Goal: Task Accomplishment & Management: Manage account settings

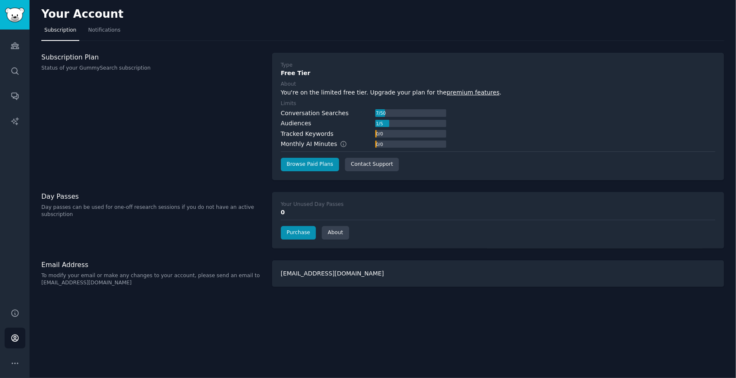
click at [14, 57] on div "Audiences Search Conversations AI Reports" at bounding box center [15, 164] width 30 height 269
click at [15, 52] on link "Audiences" at bounding box center [15, 45] width 21 height 21
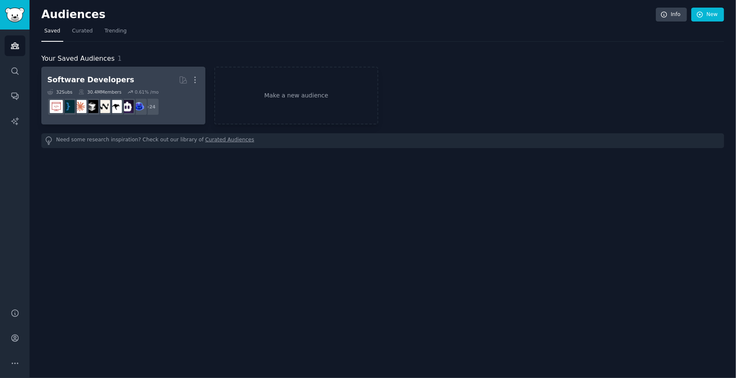
click at [93, 81] on div "Software Developers" at bounding box center [90, 80] width 87 height 11
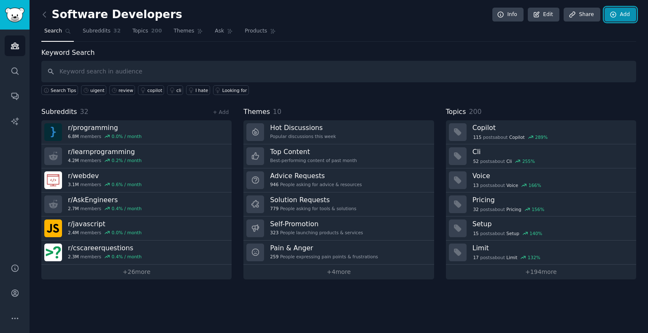
click at [616, 14] on icon at bounding box center [613, 14] width 5 height 5
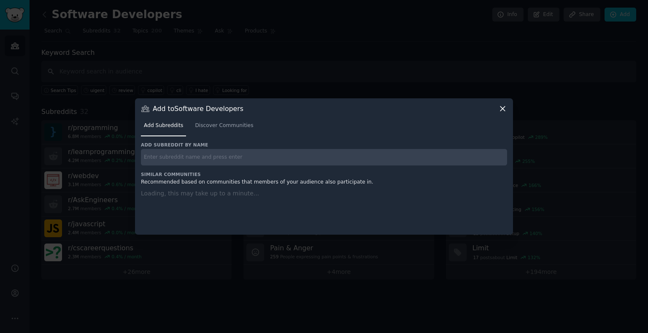
click at [585, 24] on div at bounding box center [324, 166] width 648 height 333
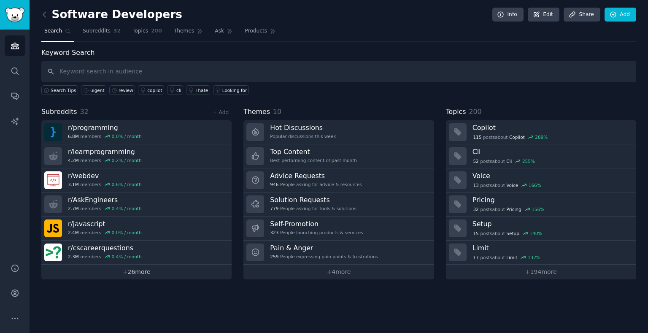
click at [162, 268] on link "+ 26 more" at bounding box center [136, 272] width 190 height 15
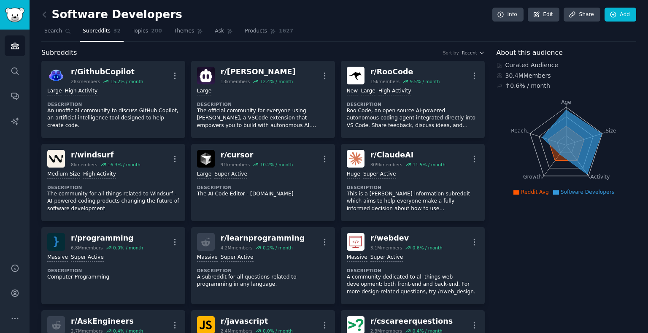
scroll to position [81, 0]
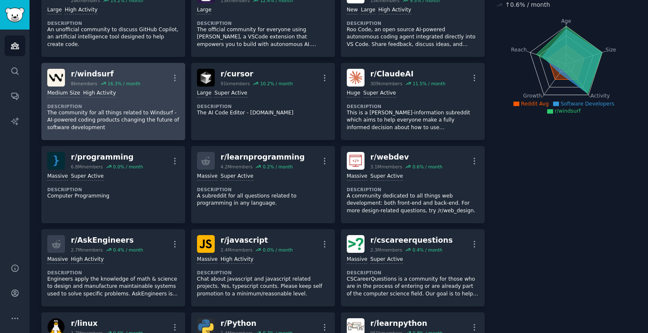
scroll to position [0, 0]
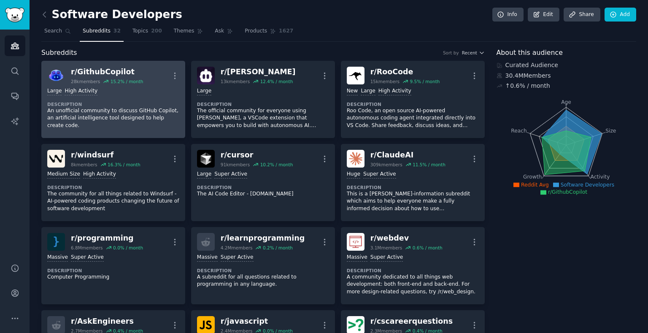
click at [110, 73] on div "r/ GithubCopilot" at bounding box center [107, 72] width 72 height 11
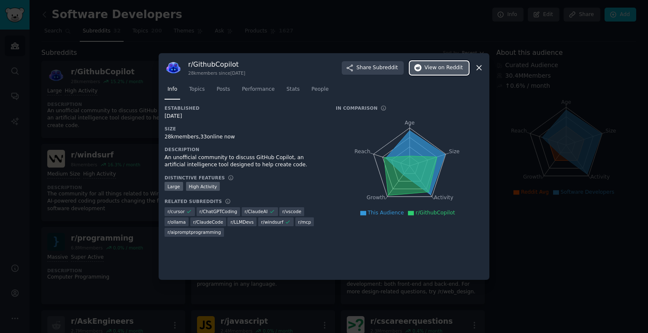
click at [438, 70] on span "on Reddit" at bounding box center [450, 68] width 24 height 8
click at [133, 76] on div at bounding box center [324, 166] width 648 height 333
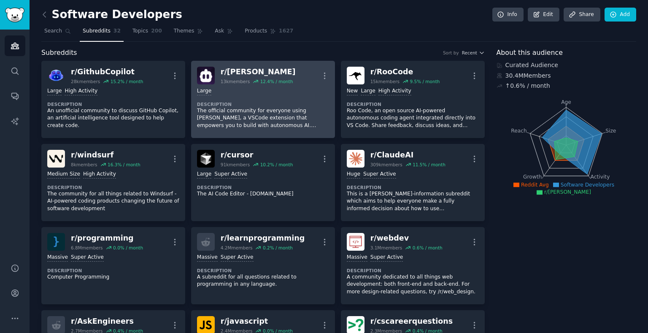
click at [249, 73] on div "r/ CLine" at bounding box center [258, 72] width 75 height 11
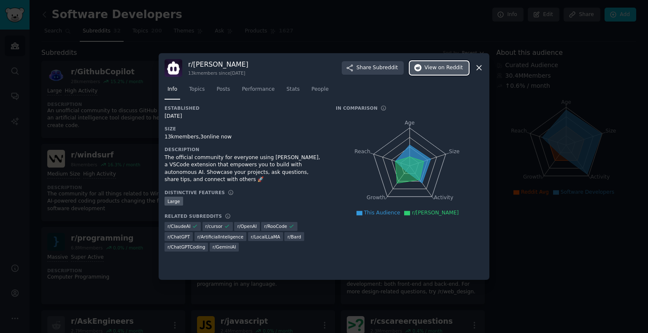
click at [446, 69] on span "on Reddit" at bounding box center [450, 68] width 24 height 8
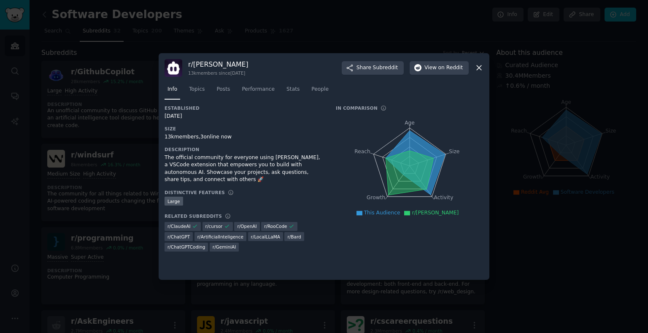
click at [100, 73] on div at bounding box center [324, 166] width 648 height 333
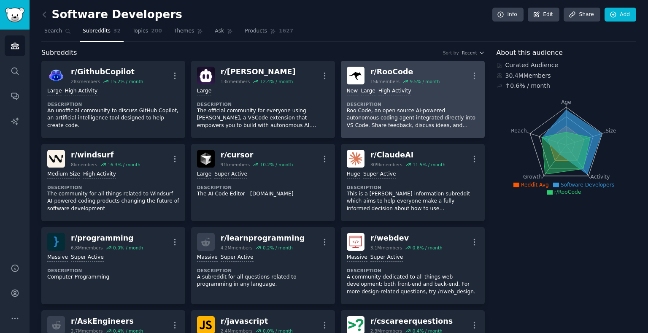
click at [383, 69] on div "r/ RooCode" at bounding box center [406, 72] width 70 height 11
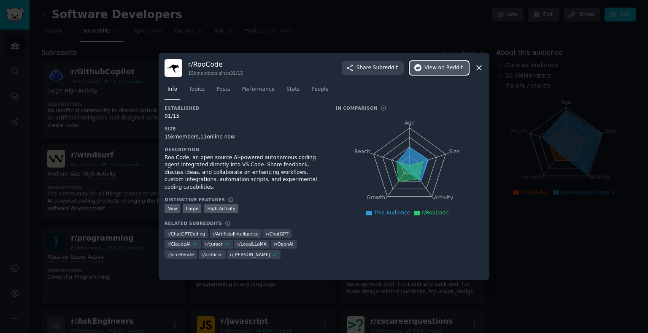
click at [438, 73] on button "View on Reddit" at bounding box center [439, 68] width 59 height 14
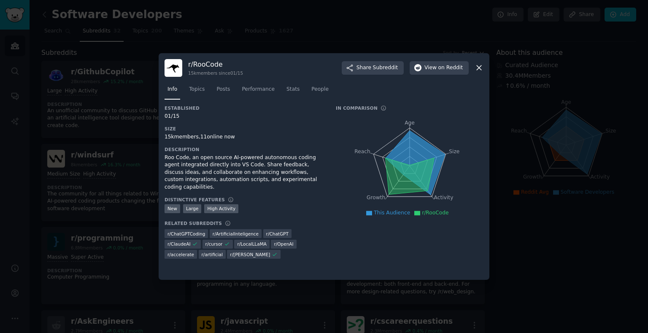
click at [169, 143] on div "Established 01/15 Size 15k members, 11 online now Description Roo Code, an open…" at bounding box center [245, 185] width 160 height 160
click at [120, 146] on div at bounding box center [324, 166] width 648 height 333
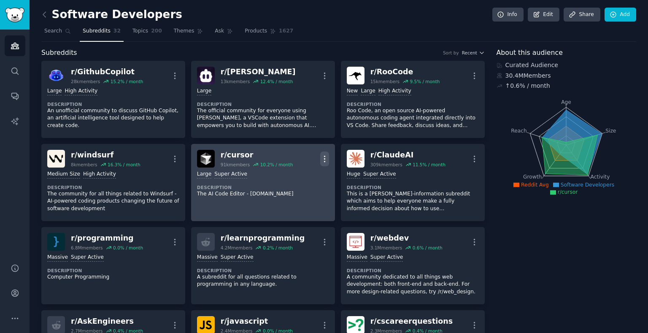
click at [322, 154] on icon "button" at bounding box center [324, 158] width 9 height 9
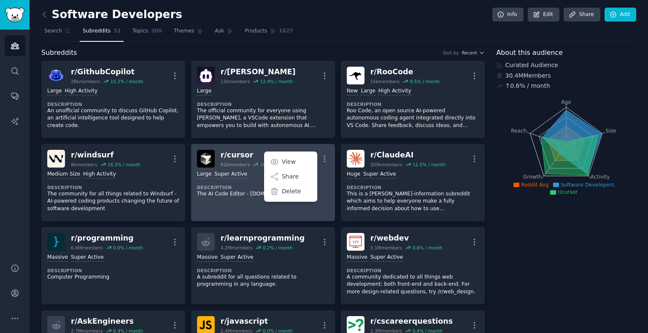
click at [231, 162] on div "91k members" at bounding box center [235, 165] width 29 height 6
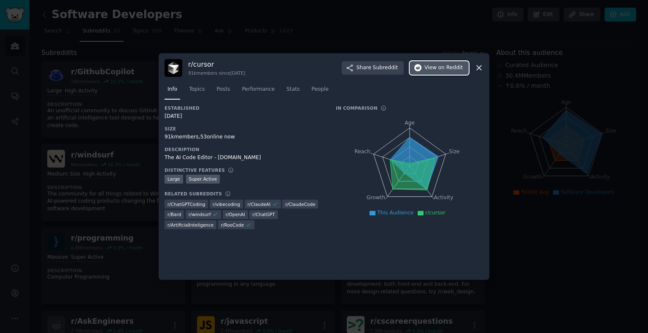
click at [464, 65] on button "View on Reddit" at bounding box center [439, 68] width 59 height 14
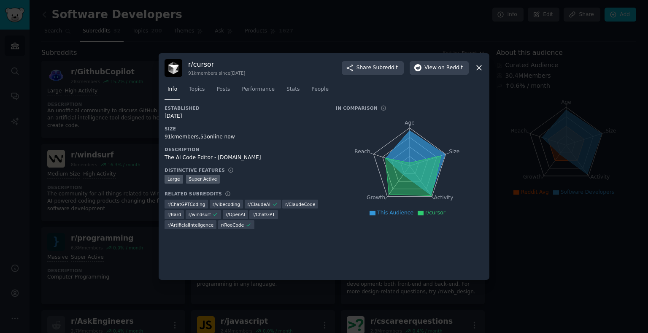
click at [569, 119] on div at bounding box center [324, 166] width 648 height 333
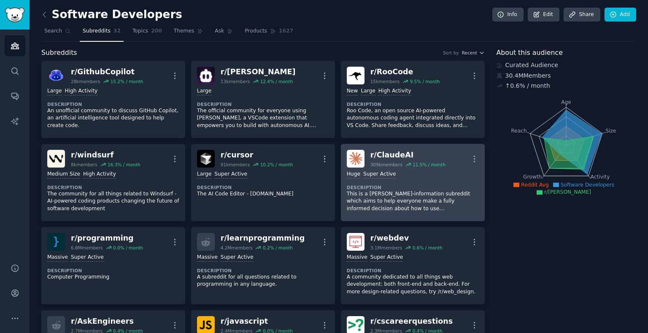
click at [407, 158] on div "r/ ClaudeAI" at bounding box center [408, 155] width 75 height 11
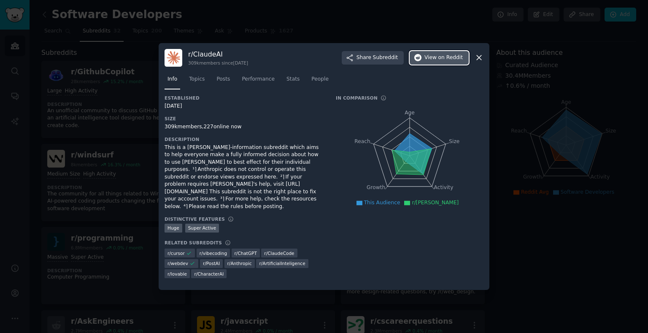
click at [450, 54] on span "on Reddit" at bounding box center [450, 58] width 24 height 8
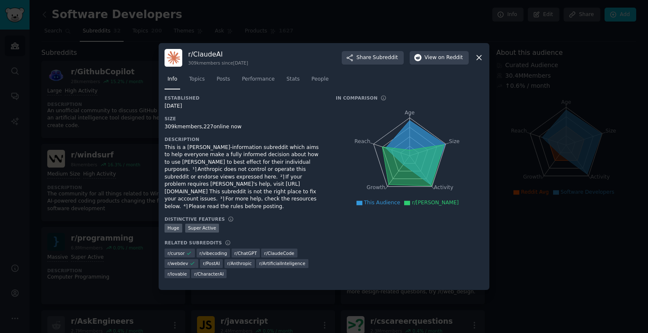
click at [528, 101] on div at bounding box center [324, 166] width 648 height 333
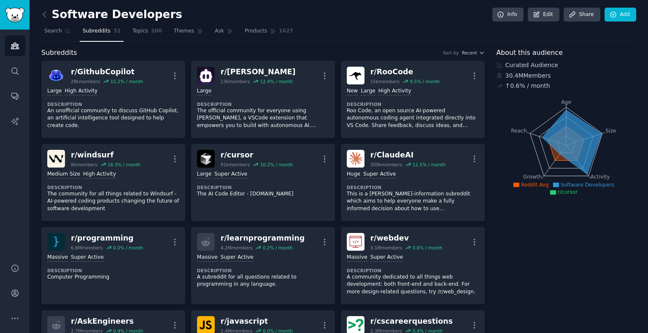
scroll to position [81, 0]
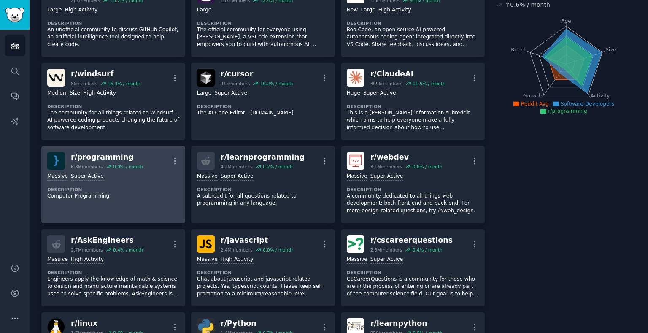
click at [132, 158] on div "r/ programming" at bounding box center [107, 157] width 72 height 11
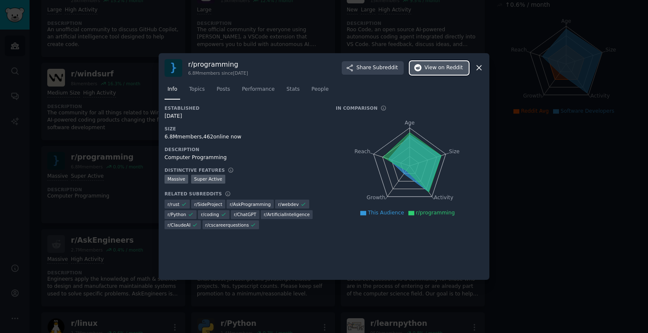
click at [446, 63] on button "View on Reddit" at bounding box center [439, 68] width 59 height 14
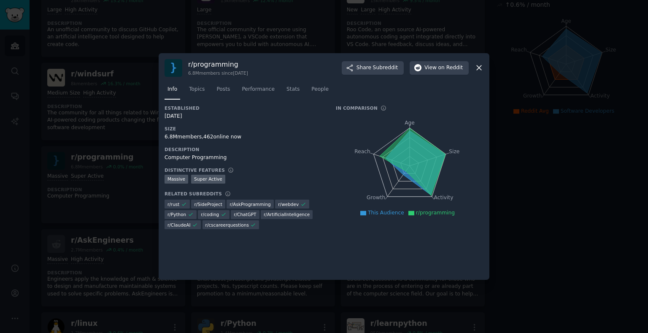
drag, startPoint x: 75, startPoint y: 163, endPoint x: 329, endPoint y: 119, distance: 257.7
click at [230, 142] on div "​ r/ programming 6.8M members since 02/28/2006 Share Subreddit View on Reddit I…" at bounding box center [324, 166] width 642 height 333
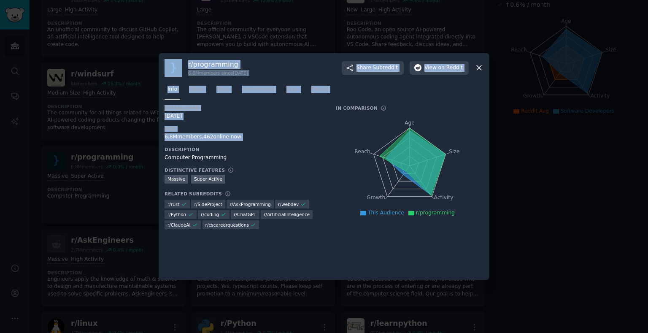
click at [528, 111] on div at bounding box center [324, 166] width 648 height 333
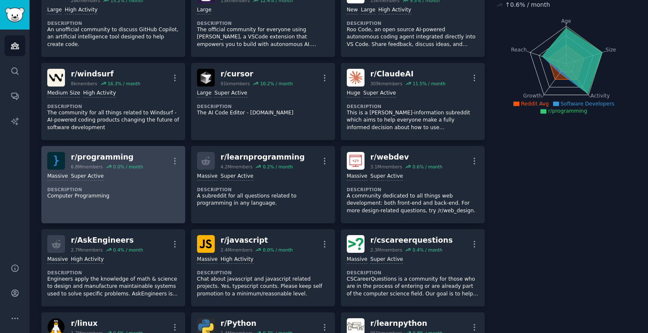
click at [119, 158] on div "r/ programming" at bounding box center [107, 157] width 72 height 11
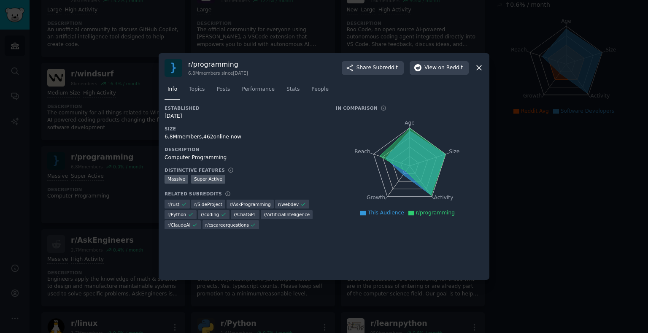
click at [485, 72] on div "r/ programming 6.8M members since 02/28/2006 Share Subreddit View on Reddit Inf…" at bounding box center [324, 166] width 331 height 227
click at [479, 68] on icon at bounding box center [479, 68] width 5 height 5
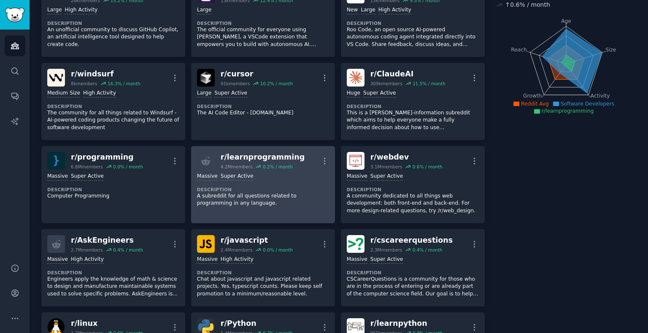
click at [292, 169] on div "0.2 % / month" at bounding box center [278, 167] width 30 height 6
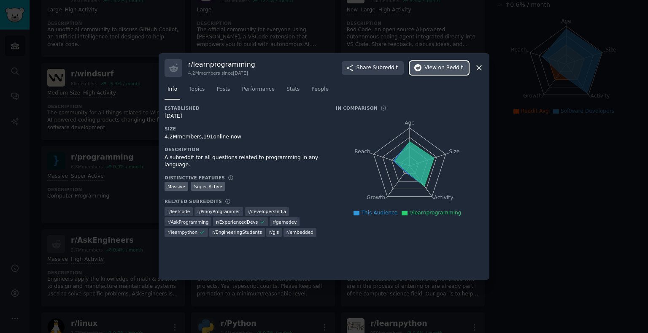
click at [425, 70] on span "View on Reddit" at bounding box center [444, 68] width 38 height 8
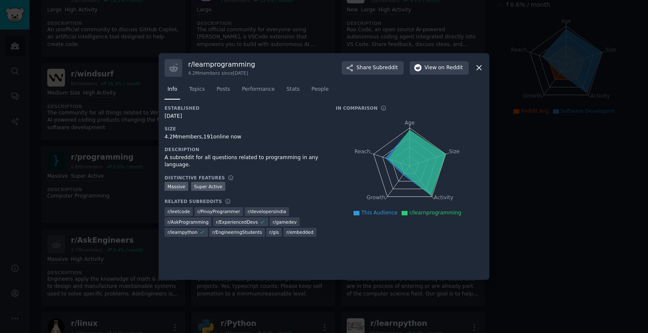
click at [541, 138] on div at bounding box center [324, 166] width 648 height 333
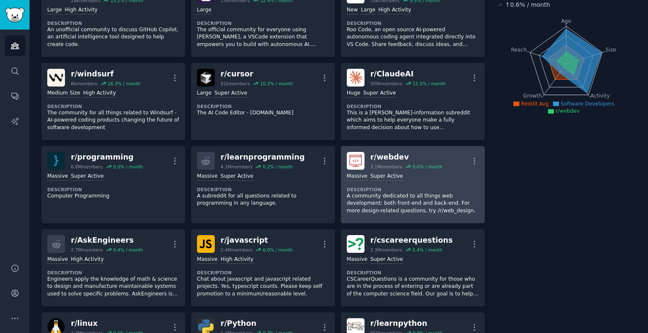
click at [402, 162] on h2 "r/ webdev 3.1M members 0.6 % / month" at bounding box center [407, 161] width 72 height 18
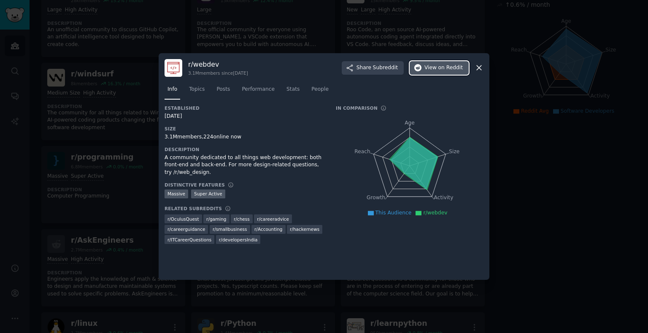
click at [447, 67] on span "on Reddit" at bounding box center [450, 68] width 24 height 8
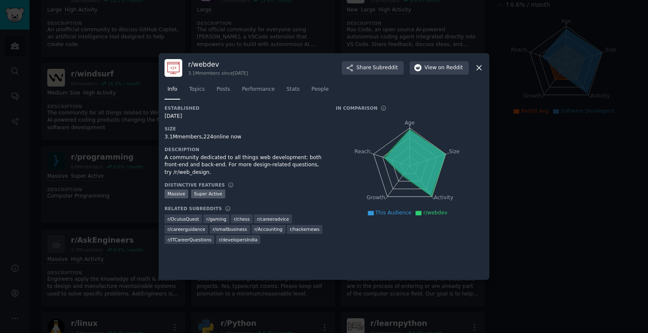
click at [496, 128] on div at bounding box center [324, 166] width 648 height 333
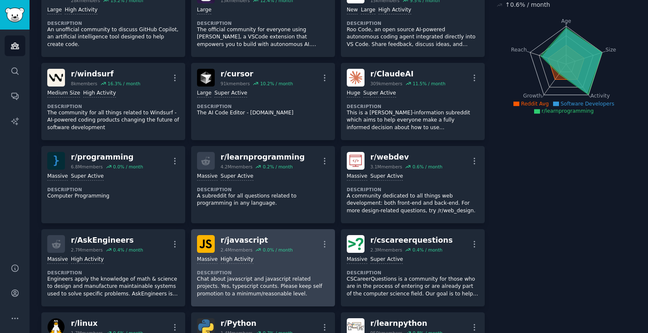
scroll to position [162, 0]
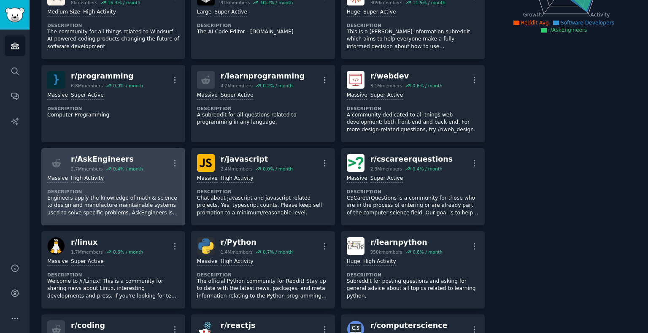
click at [122, 168] on div "0.4 % / month" at bounding box center [128, 169] width 30 height 6
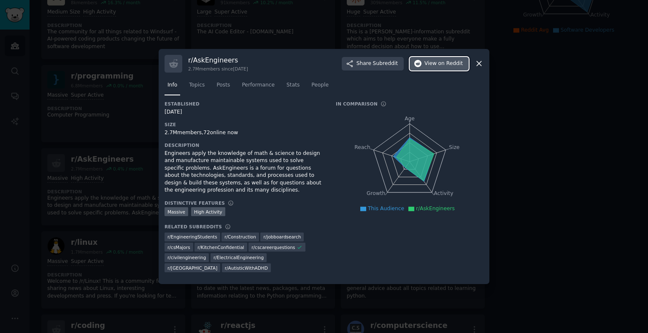
click at [454, 60] on span "on Reddit" at bounding box center [450, 64] width 24 height 8
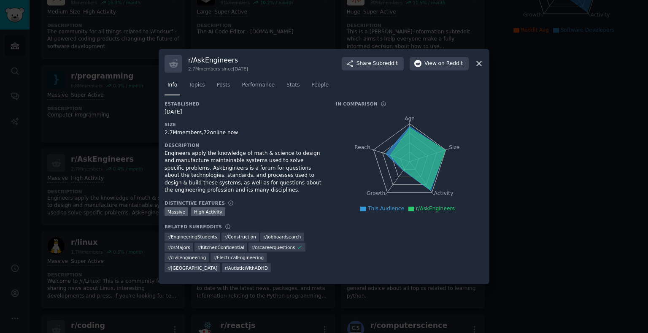
click at [500, 142] on div at bounding box center [324, 166] width 648 height 333
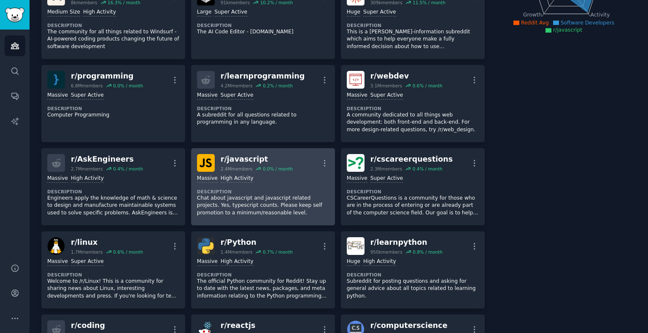
click at [269, 172] on div "Massive High Activity Description Chat about javascript and javascript related …" at bounding box center [263, 196] width 132 height 48
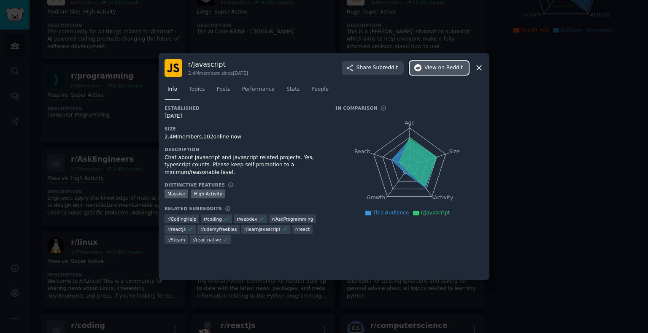
click at [428, 66] on span "View on Reddit" at bounding box center [444, 68] width 38 height 8
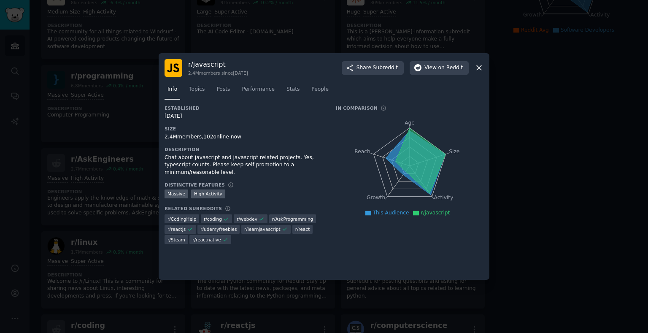
click at [533, 169] on div at bounding box center [324, 166] width 648 height 333
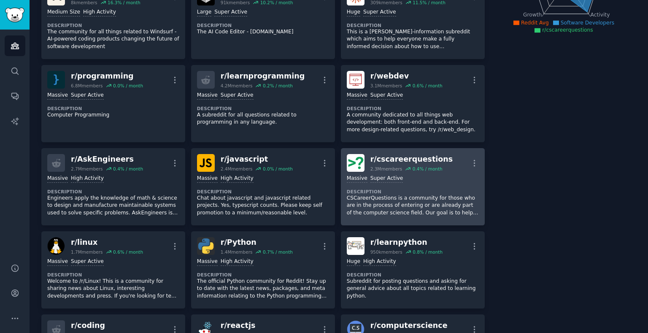
click at [434, 175] on div "Massive Super Active" at bounding box center [413, 179] width 132 height 8
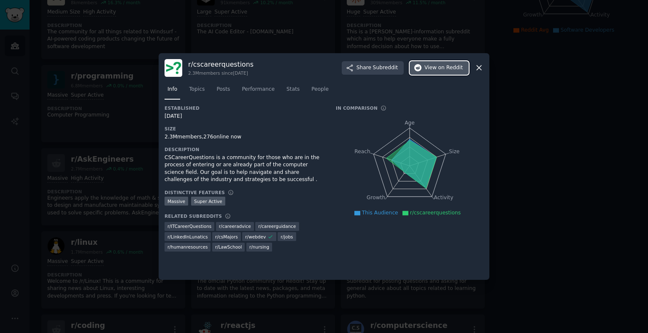
click at [443, 72] on button "View on Reddit" at bounding box center [439, 68] width 59 height 14
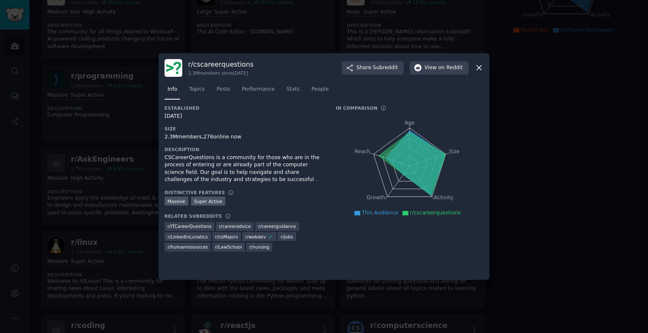
click at [524, 179] on div at bounding box center [324, 166] width 648 height 333
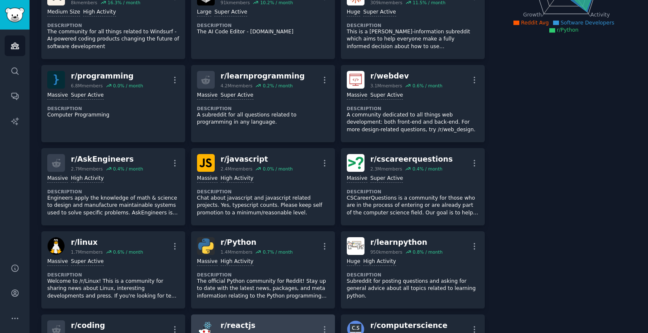
scroll to position [284, 0]
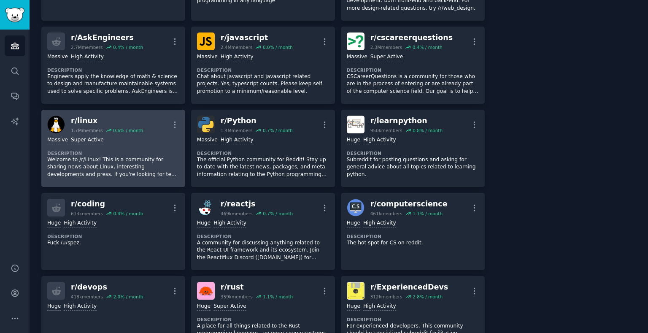
click at [126, 150] on dt "Description" at bounding box center [113, 153] width 132 height 6
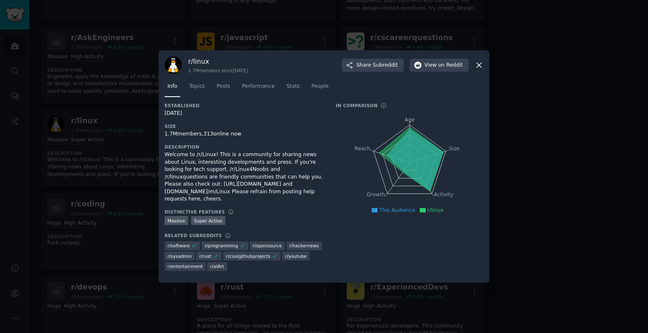
click at [564, 85] on div at bounding box center [324, 166] width 648 height 333
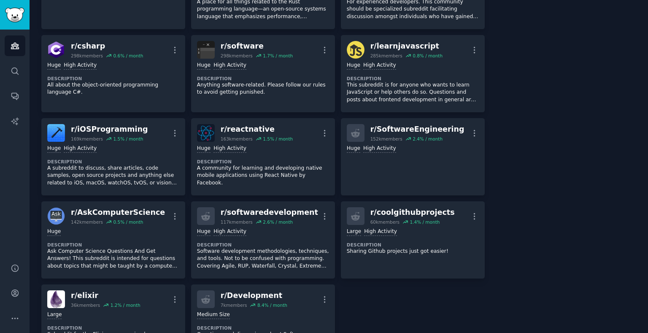
scroll to position [648, 0]
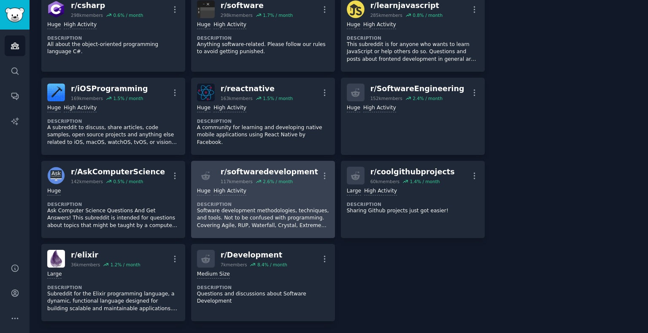
click at [279, 172] on div "r/ softwaredevelopment" at bounding box center [269, 172] width 97 height 11
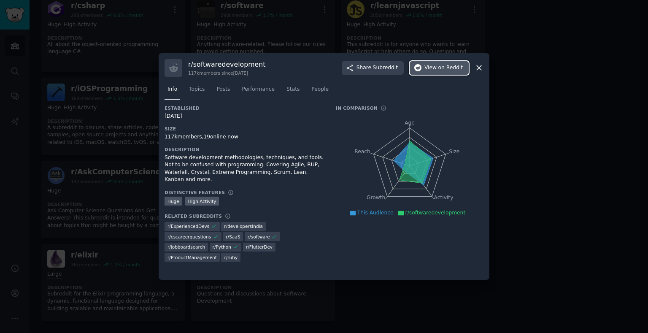
click at [451, 67] on span "on Reddit" at bounding box center [450, 68] width 24 height 8
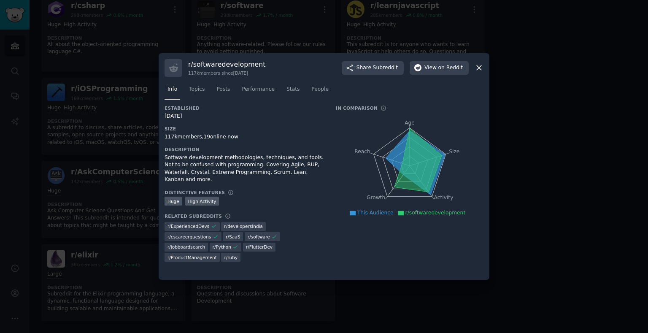
click at [100, 214] on div at bounding box center [324, 166] width 648 height 333
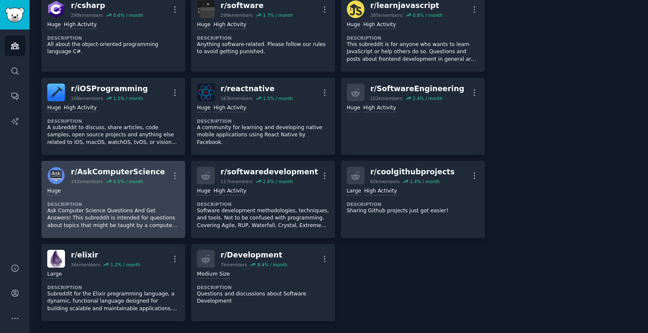
click at [101, 196] on div "Huge Description Ask Computer Science Questions And Get Answers! This subreddit…" at bounding box center [113, 208] width 132 height 48
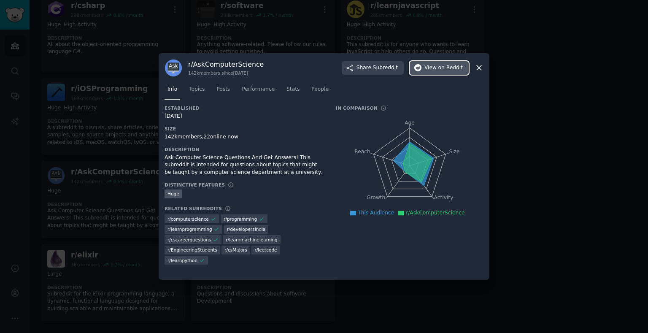
click at [425, 65] on span "View on Reddit" at bounding box center [444, 68] width 38 height 8
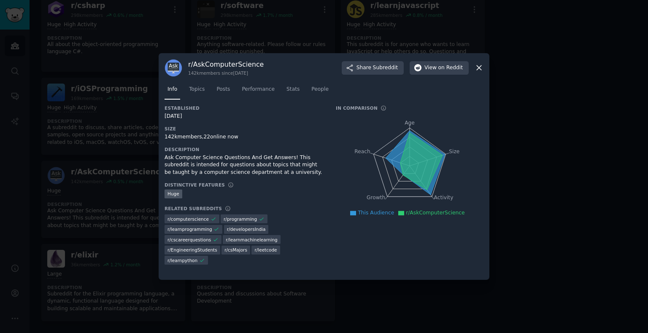
drag, startPoint x: 468, startPoint y: 179, endPoint x: 525, endPoint y: 175, distance: 58.0
click at [468, 179] on icon "Age Size Activity Growth Reach" at bounding box center [410, 166] width 148 height 106
click at [534, 174] on div at bounding box center [324, 166] width 648 height 333
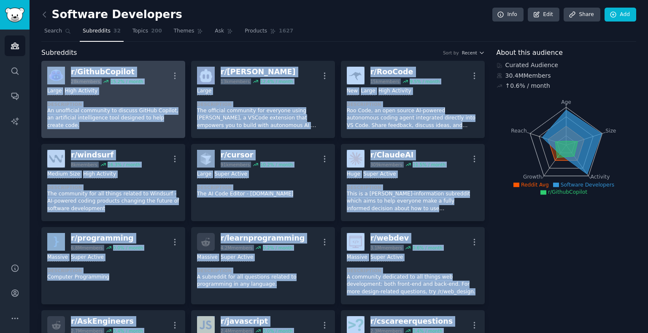
drag, startPoint x: 349, startPoint y: 240, endPoint x: 55, endPoint y: 75, distance: 337.4
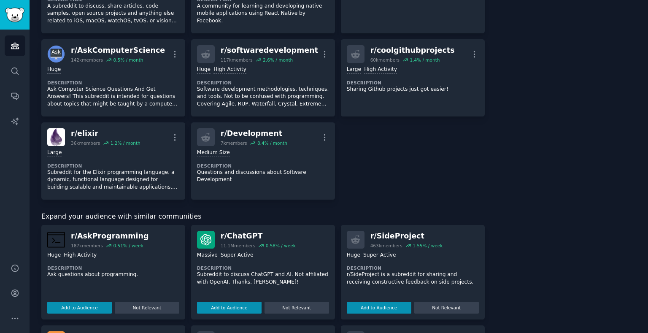
scroll to position [891, 0]
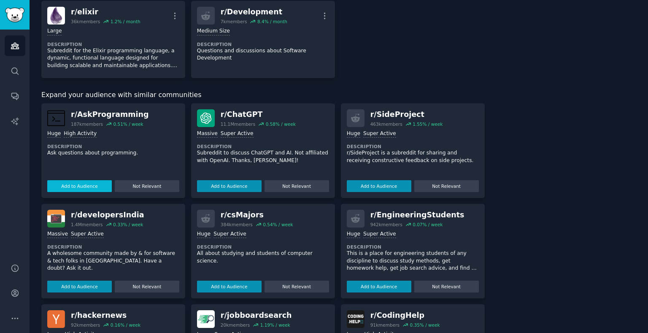
click at [103, 184] on button "Add to Audience" at bounding box center [79, 186] width 65 height 12
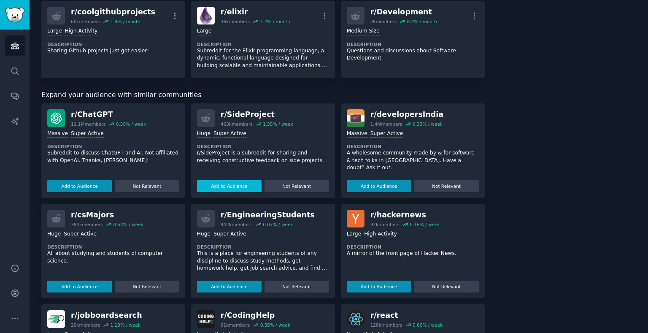
click at [219, 185] on button "Add to Audience" at bounding box center [229, 186] width 65 height 12
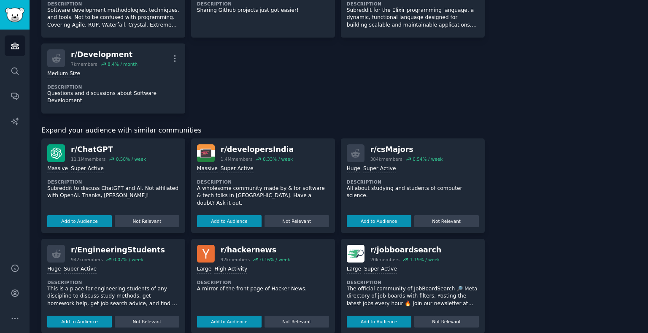
scroll to position [972, 0]
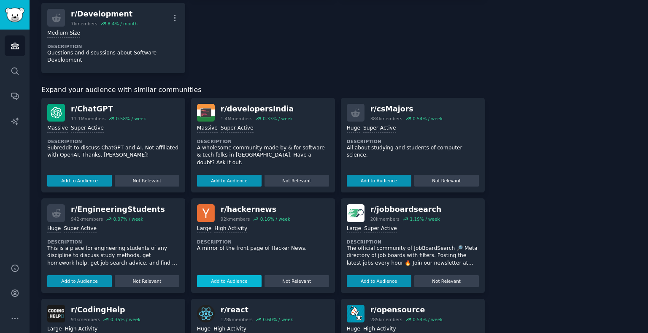
click at [235, 279] on button "Add to Audience" at bounding box center [229, 281] width 65 height 12
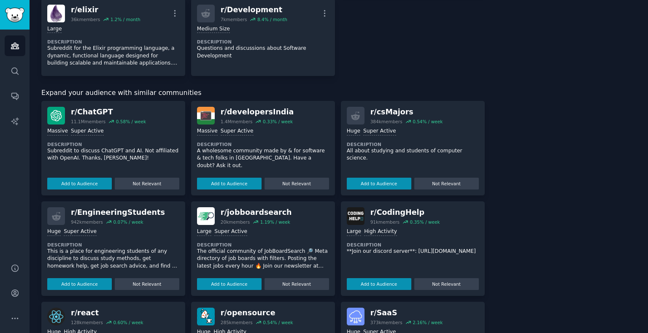
scroll to position [1050, 0]
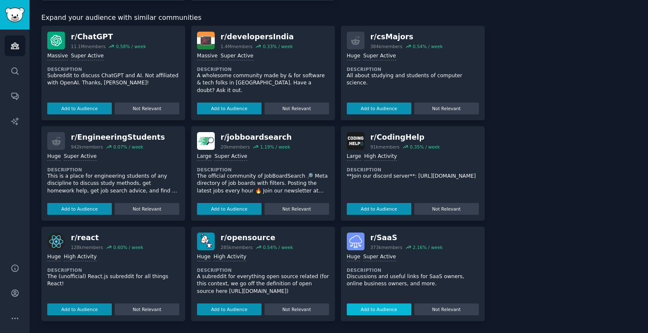
click at [373, 309] on button "Add to Audience" at bounding box center [379, 309] width 65 height 12
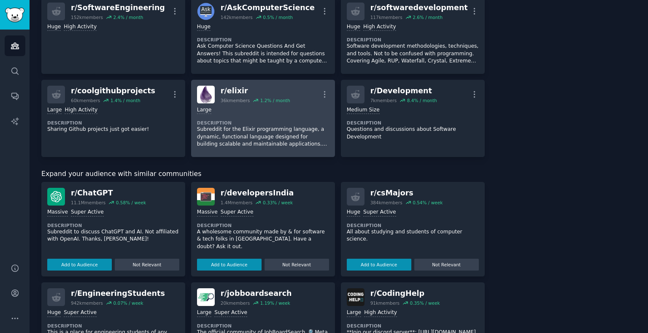
scroll to position [848, 0]
